Goal: Information Seeking & Learning: Find specific fact

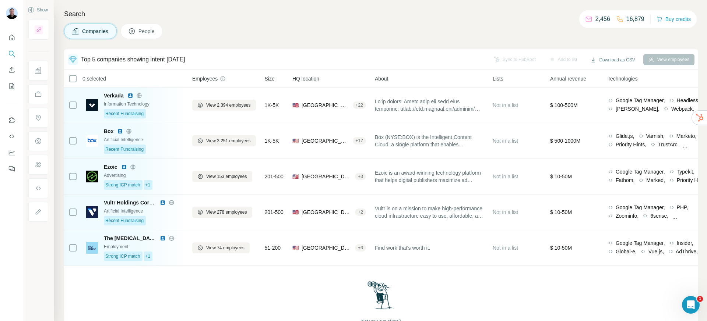
click at [229, 31] on div "Companies People" at bounding box center [381, 31] width 634 height 15
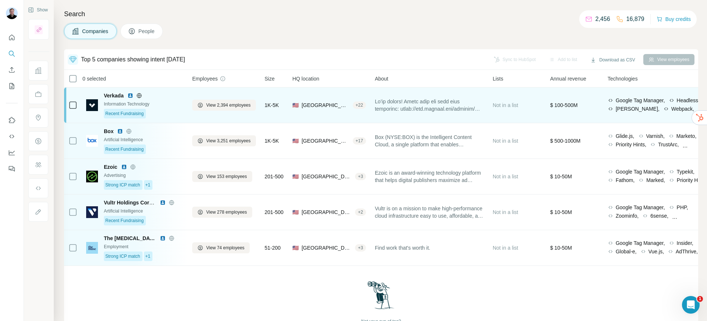
click at [132, 96] on img at bounding box center [130, 96] width 6 height 6
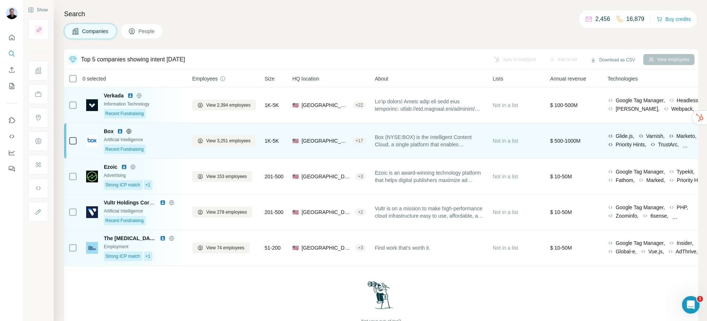
click at [119, 131] on img at bounding box center [120, 131] width 6 height 6
click at [215, 138] on button "View 3,251 employees" at bounding box center [224, 140] width 64 height 11
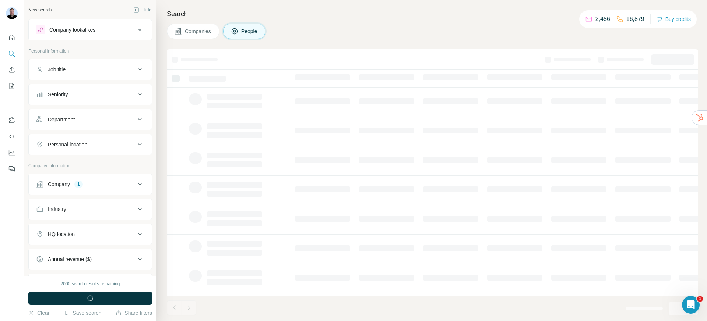
click at [215, 139] on div at bounding box center [234, 136] width 55 height 9
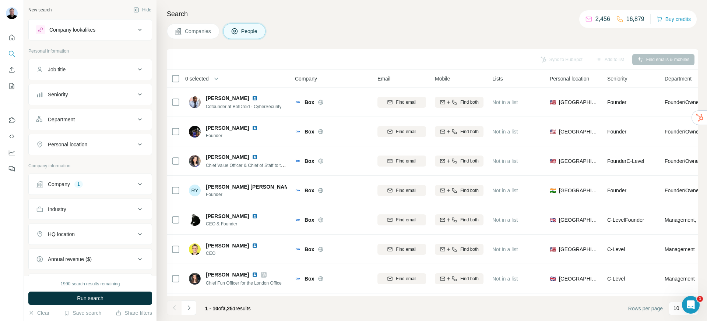
click at [93, 124] on button "Department" at bounding box center [90, 120] width 123 height 18
click at [80, 142] on div at bounding box center [86, 138] width 91 height 13
click at [71, 166] on div "Sales" at bounding box center [87, 167] width 90 height 7
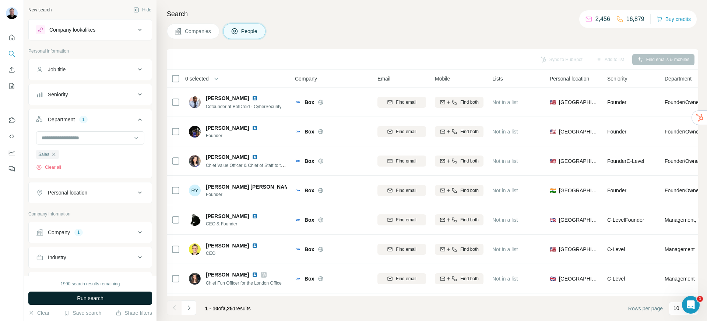
click at [86, 292] on button "Run search" at bounding box center [90, 298] width 124 height 13
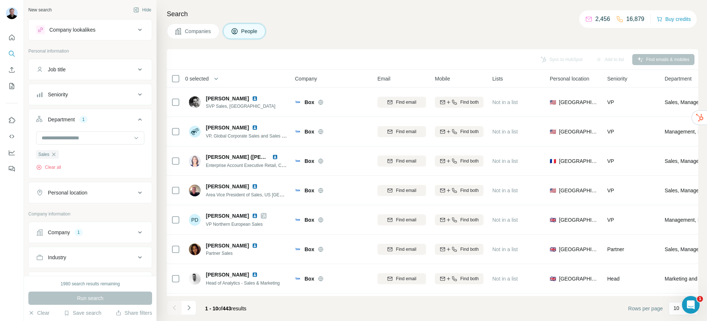
click at [79, 71] on div "Job title" at bounding box center [85, 69] width 99 height 7
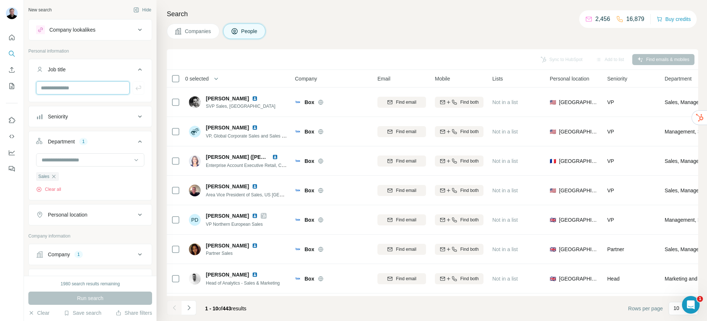
click at [79, 89] on input "text" at bounding box center [82, 87] width 93 height 13
type input "**********"
click at [132, 92] on button "button" at bounding box center [138, 87] width 12 height 13
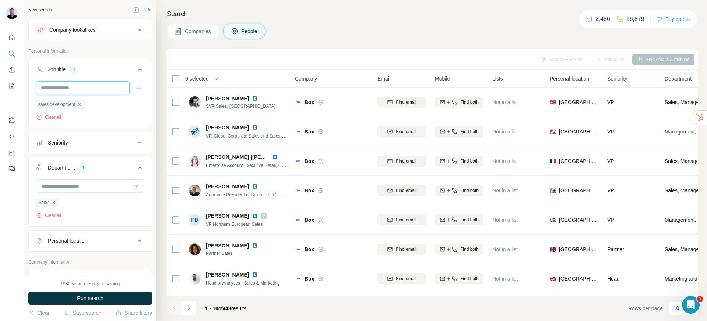
click at [76, 89] on input "text" at bounding box center [82, 87] width 93 height 13
click at [60, 295] on button "Run search" at bounding box center [90, 298] width 124 height 13
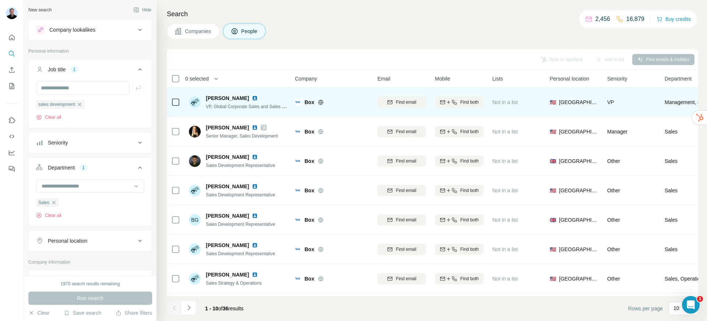
click at [256, 99] on img at bounding box center [255, 98] width 6 height 6
